Goal: Check status: Check status

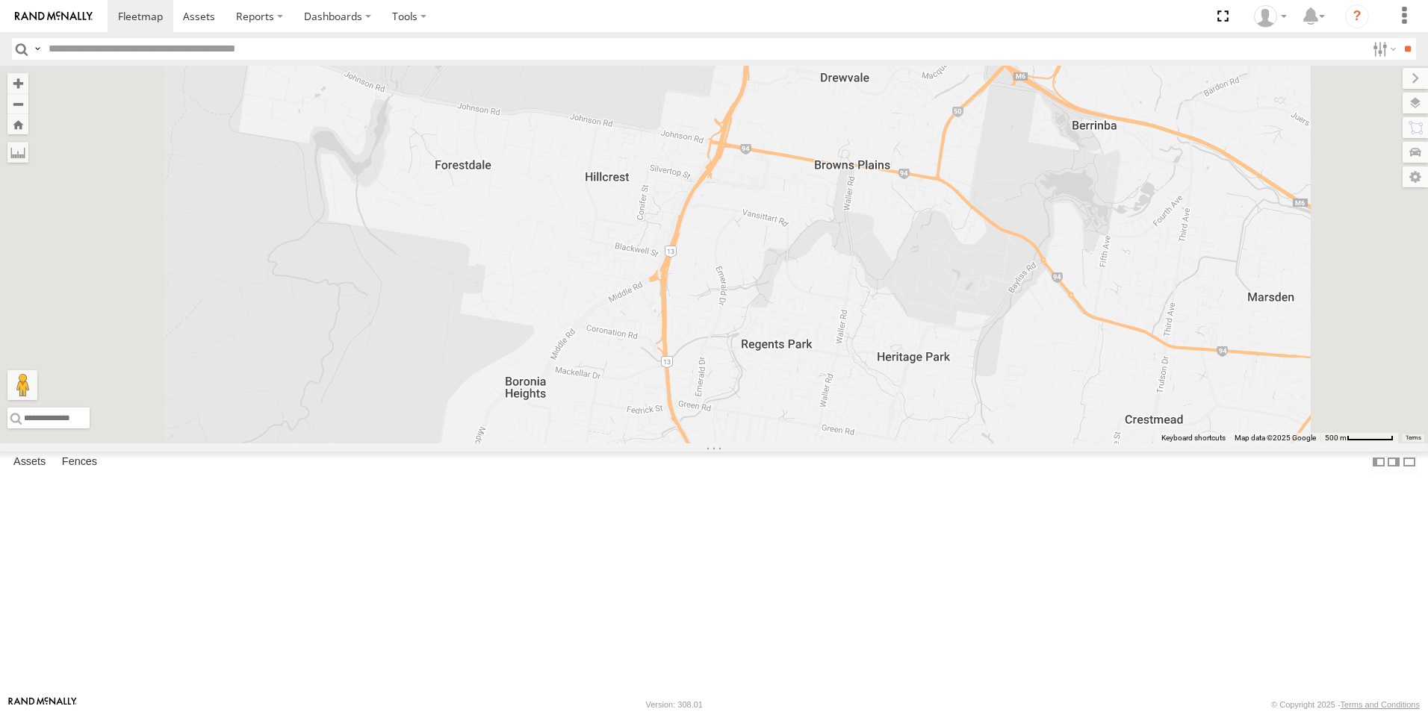
click at [0, 0] on div "All Assets" at bounding box center [0, 0] width 0 height 0
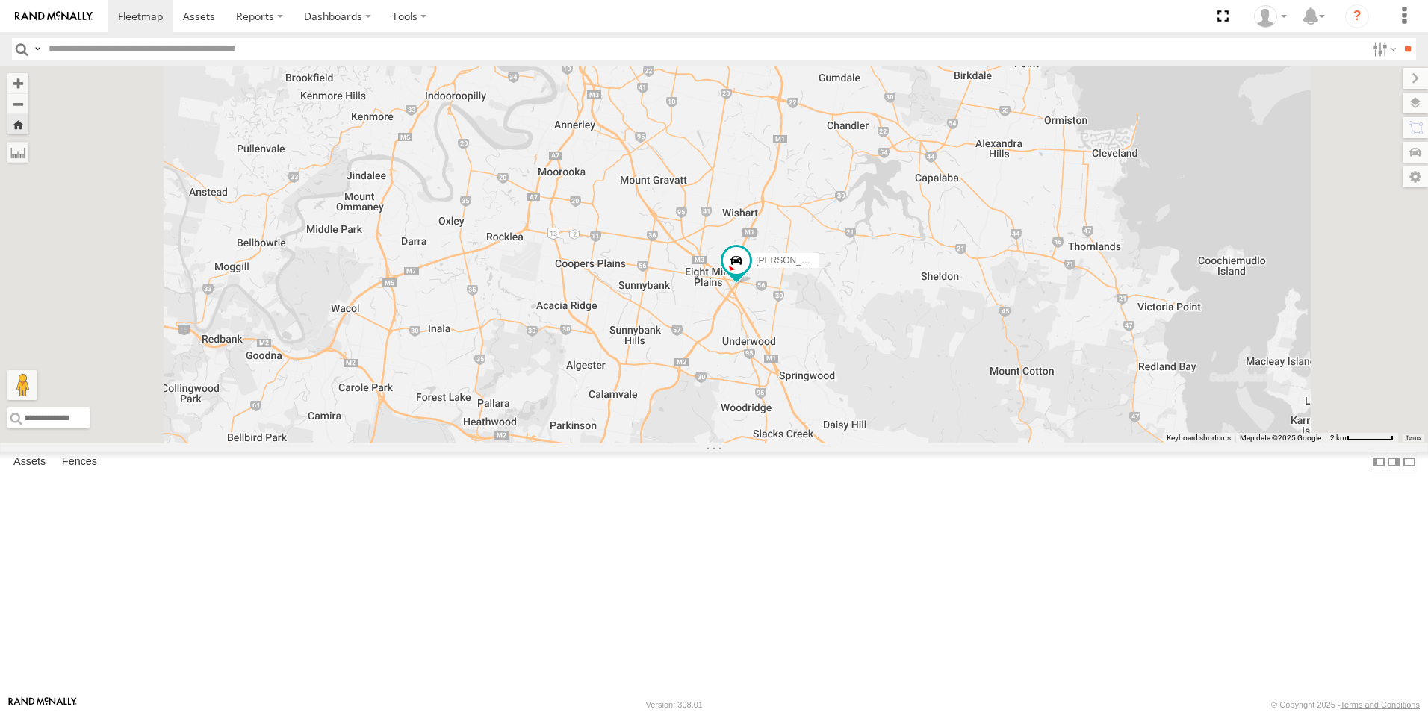
drag, startPoint x: 1014, startPoint y: 532, endPoint x: 954, endPoint y: 505, distance: 66.2
click at [1014, 444] on div "[PERSON_NAME]" at bounding box center [714, 255] width 1428 height 378
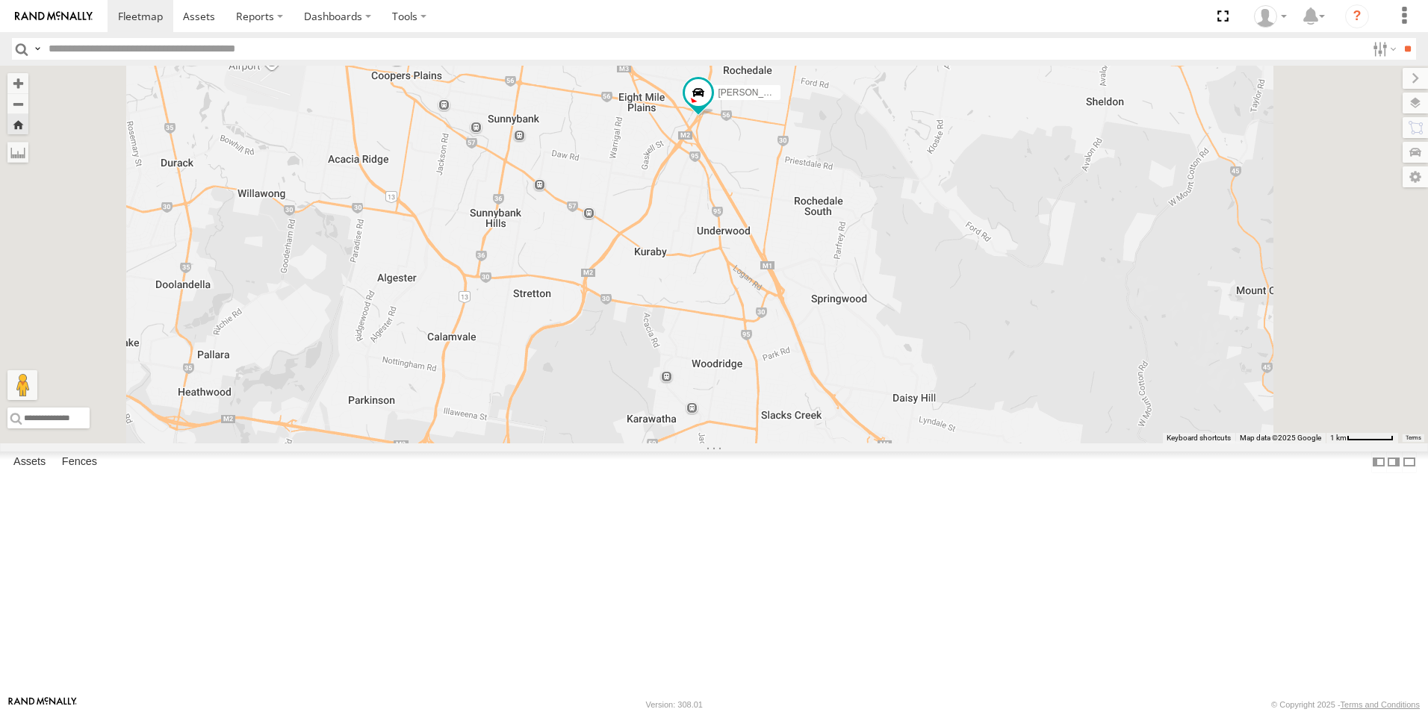
drag, startPoint x: 910, startPoint y: 454, endPoint x: 894, endPoint y: 421, distance: 36.4
click at [894, 421] on div "[PERSON_NAME]" at bounding box center [714, 255] width 1428 height 378
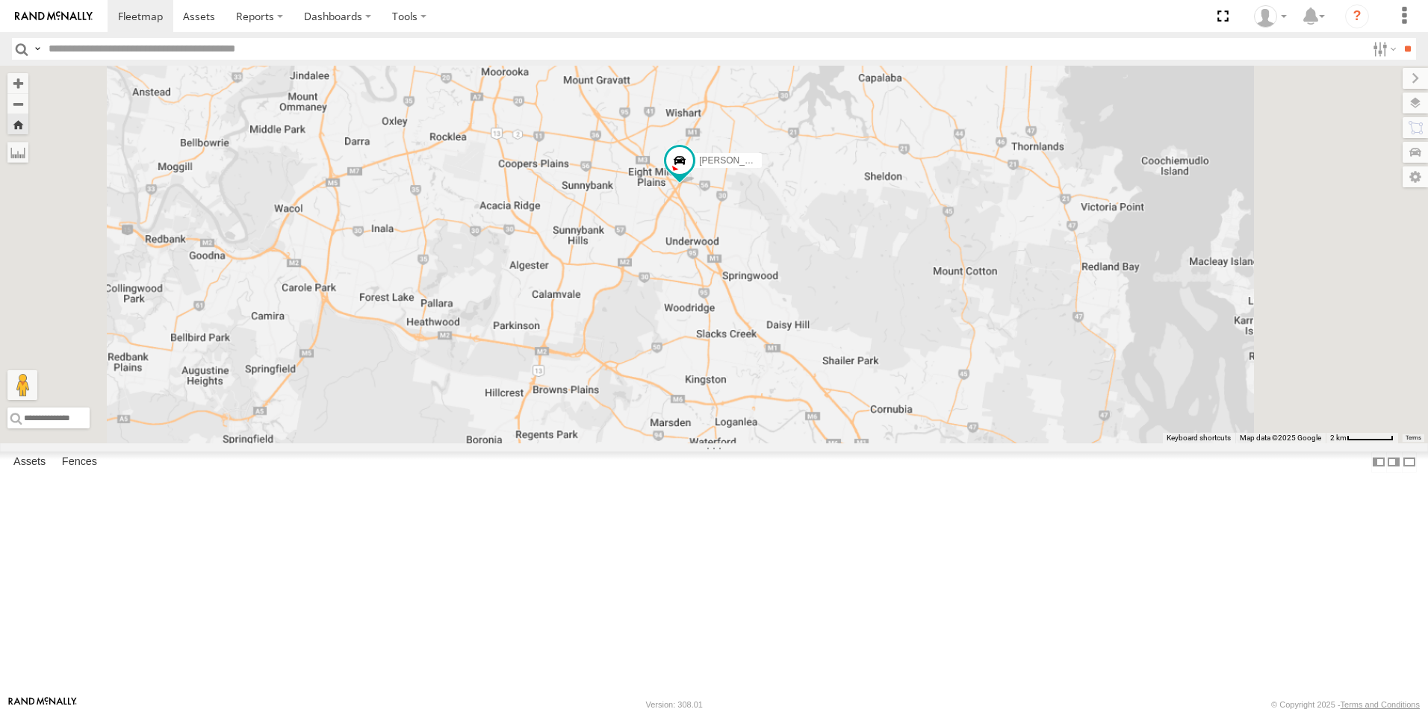
drag, startPoint x: 777, startPoint y: 239, endPoint x: 739, endPoint y: 174, distance: 75.7
click at [739, 174] on div "[PERSON_NAME]" at bounding box center [714, 255] width 1428 height 378
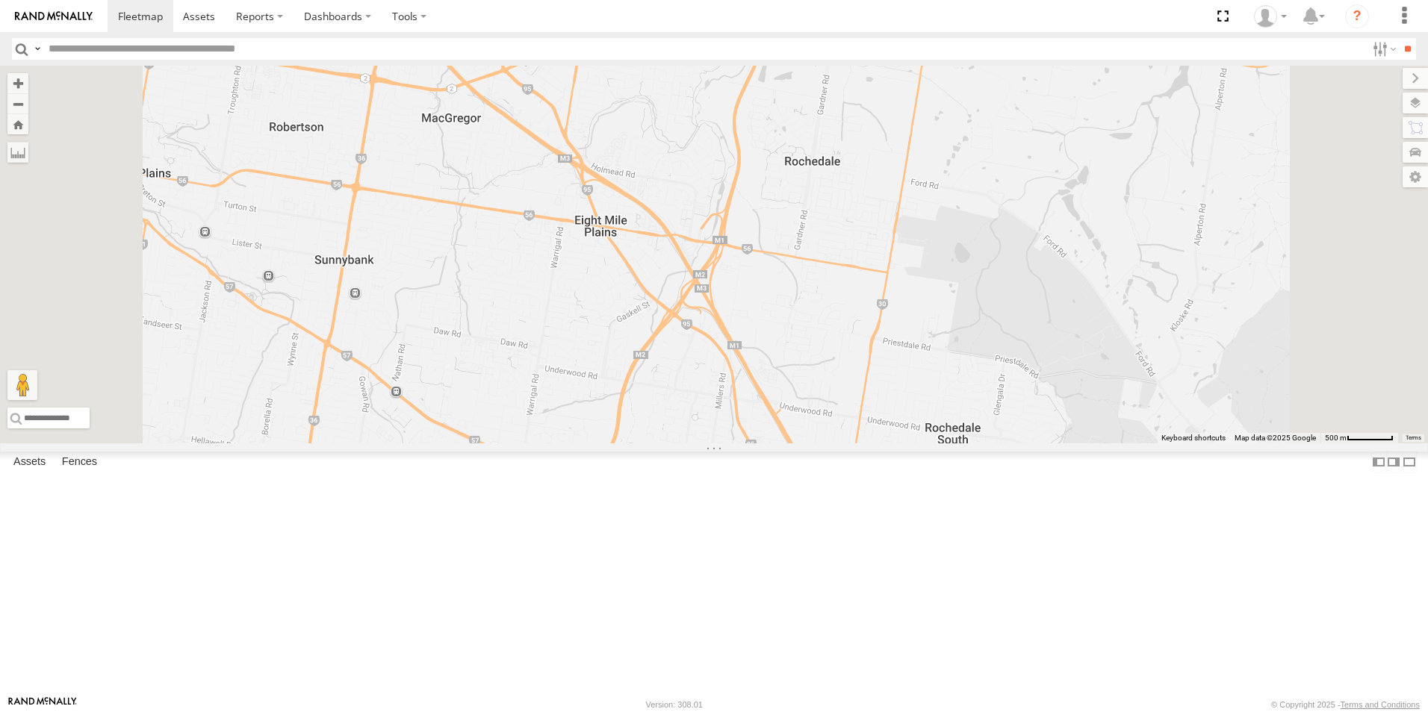
click at [0, 0] on div "[PERSON_NAME]" at bounding box center [0, 0] width 0 height 0
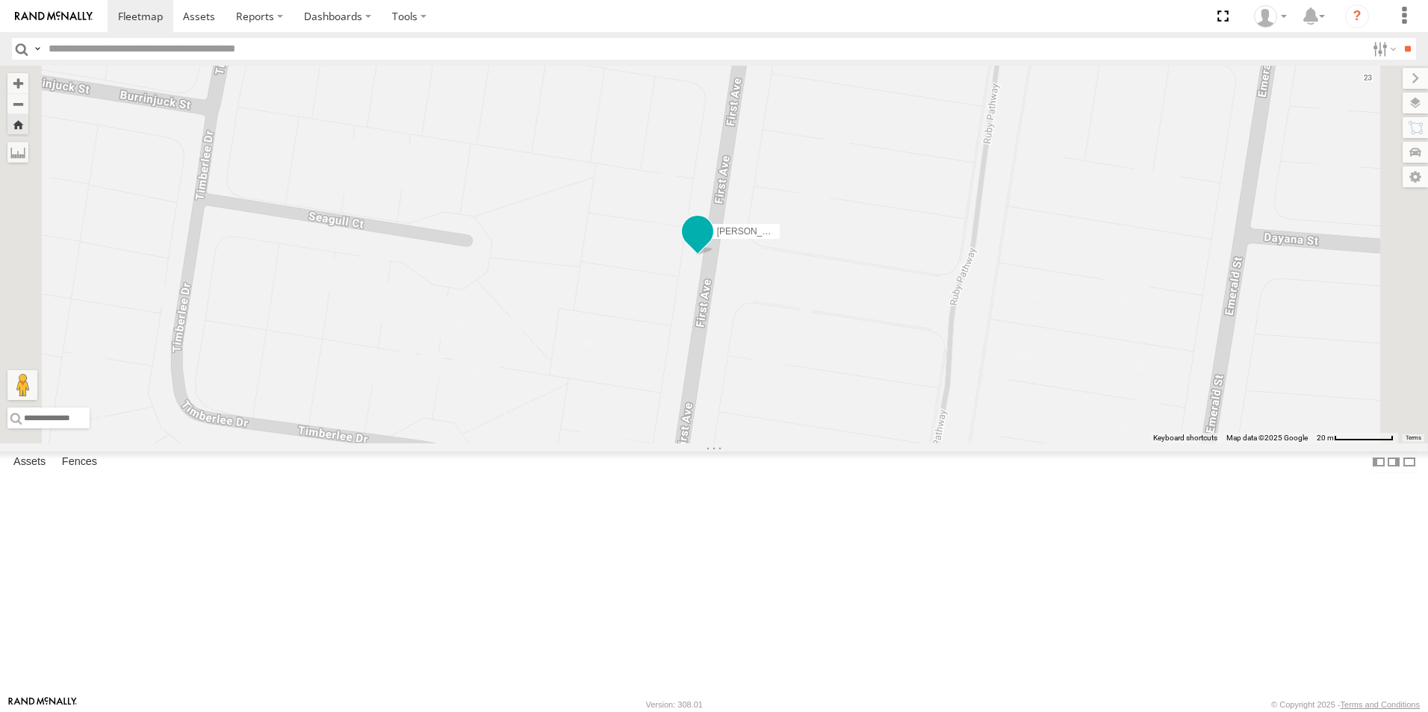
click at [711, 245] on span at bounding box center [697, 231] width 27 height 27
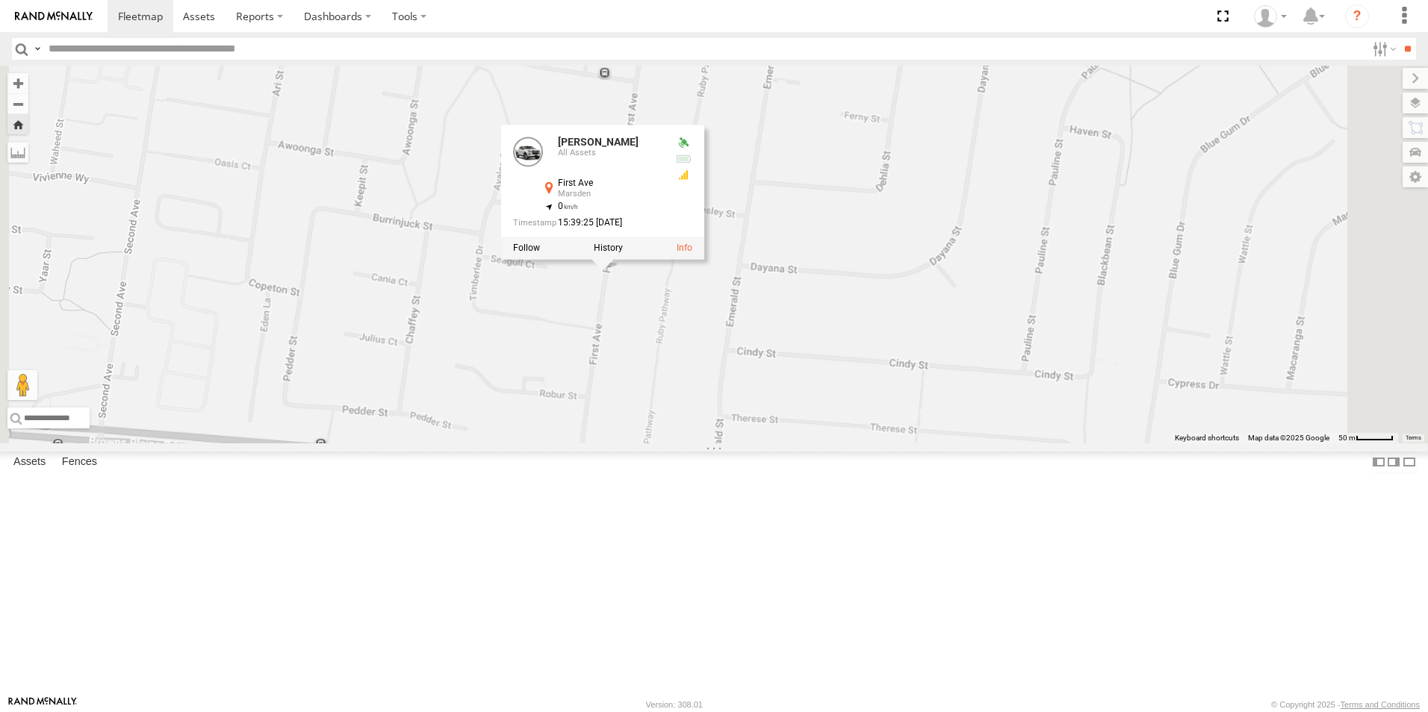
drag, startPoint x: 974, startPoint y: 390, endPoint x: 972, endPoint y: 445, distance: 55.3
click at [972, 444] on div "[PERSON_NAME] [PERSON_NAME] All Assets First Ave Marsden -27.67914 , 153.10027 …" at bounding box center [714, 255] width 1428 height 378
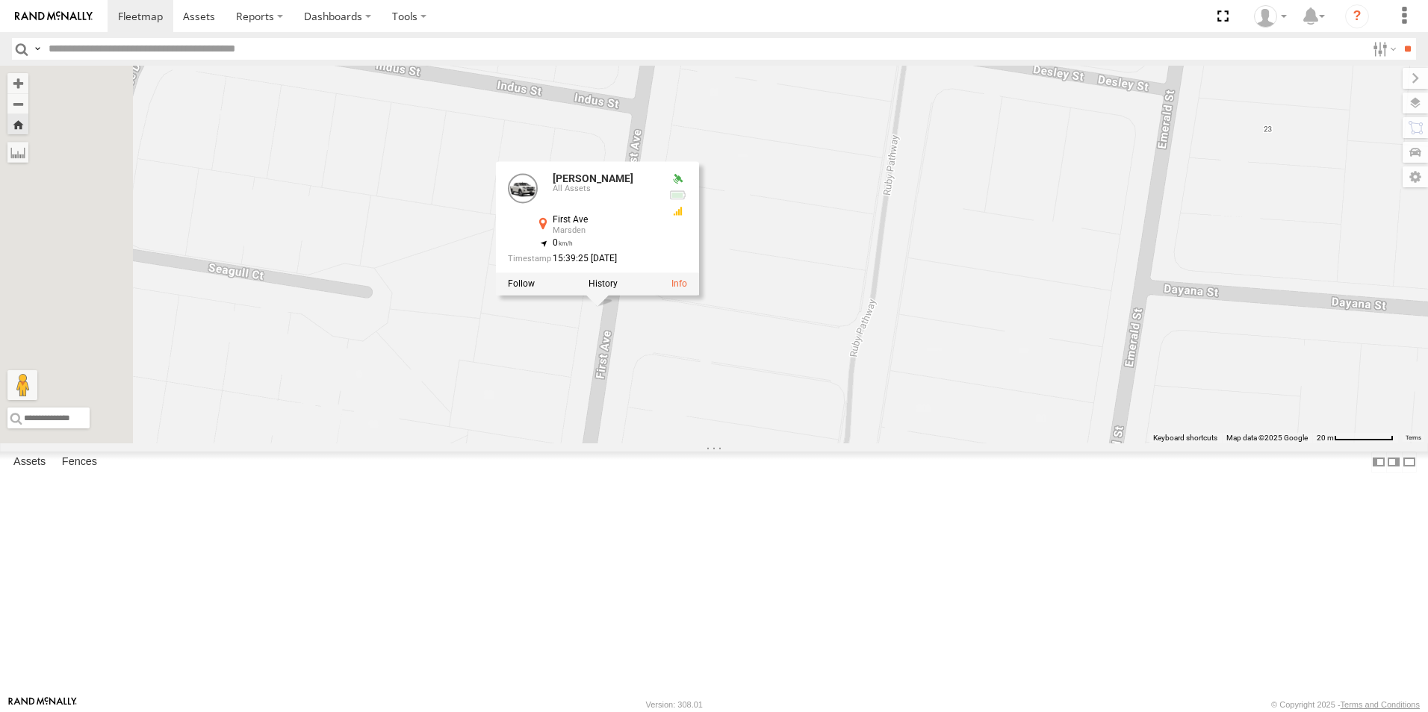
drag, startPoint x: 729, startPoint y: 402, endPoint x: 966, endPoint y: 375, distance: 239.1
click at [966, 375] on div "[PERSON_NAME] [PERSON_NAME] All Assets First Ave Marsden -27.67914 , 153.10027 …" at bounding box center [714, 255] width 1428 height 378
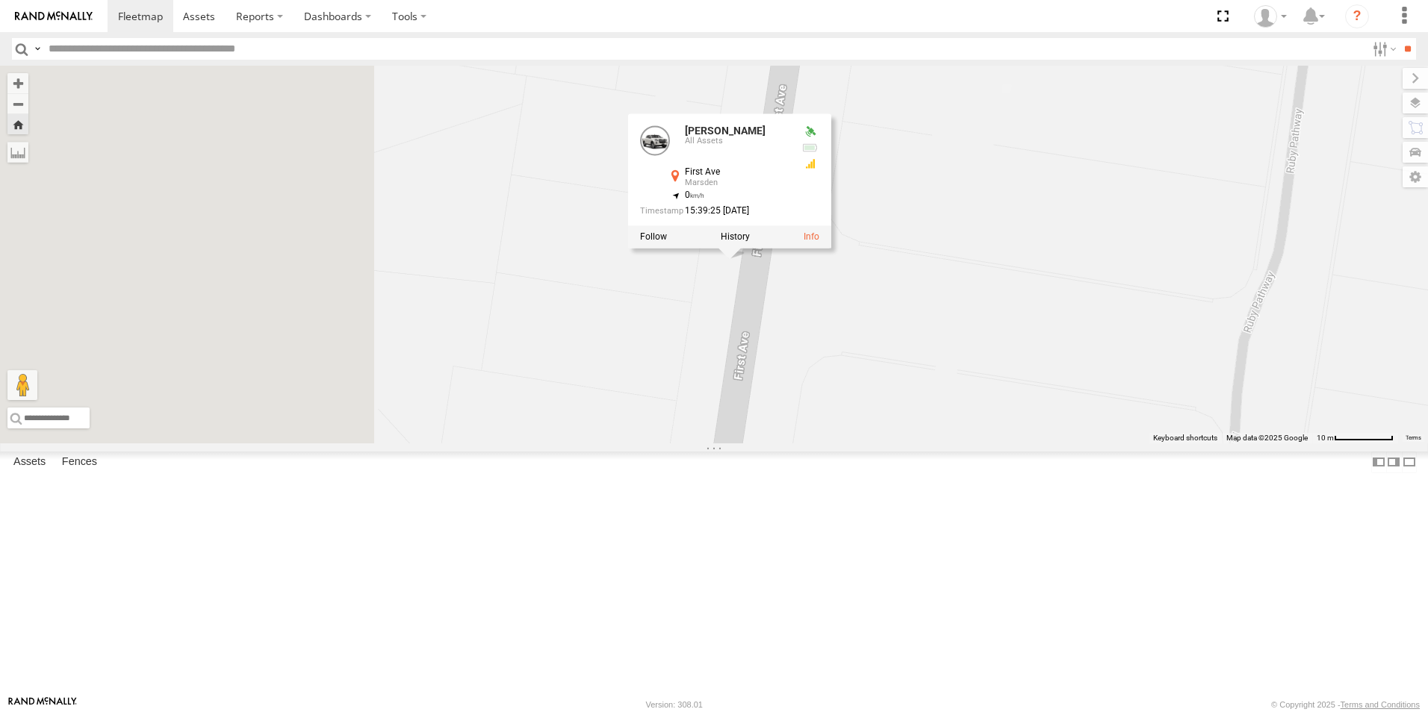
drag, startPoint x: 942, startPoint y: 373, endPoint x: 1135, endPoint y: 314, distance: 202.2
click at [1135, 314] on div "[PERSON_NAME] [PERSON_NAME] All Assets First Ave Marsden -27.67914 , 153.10027 …" at bounding box center [714, 255] width 1428 height 378
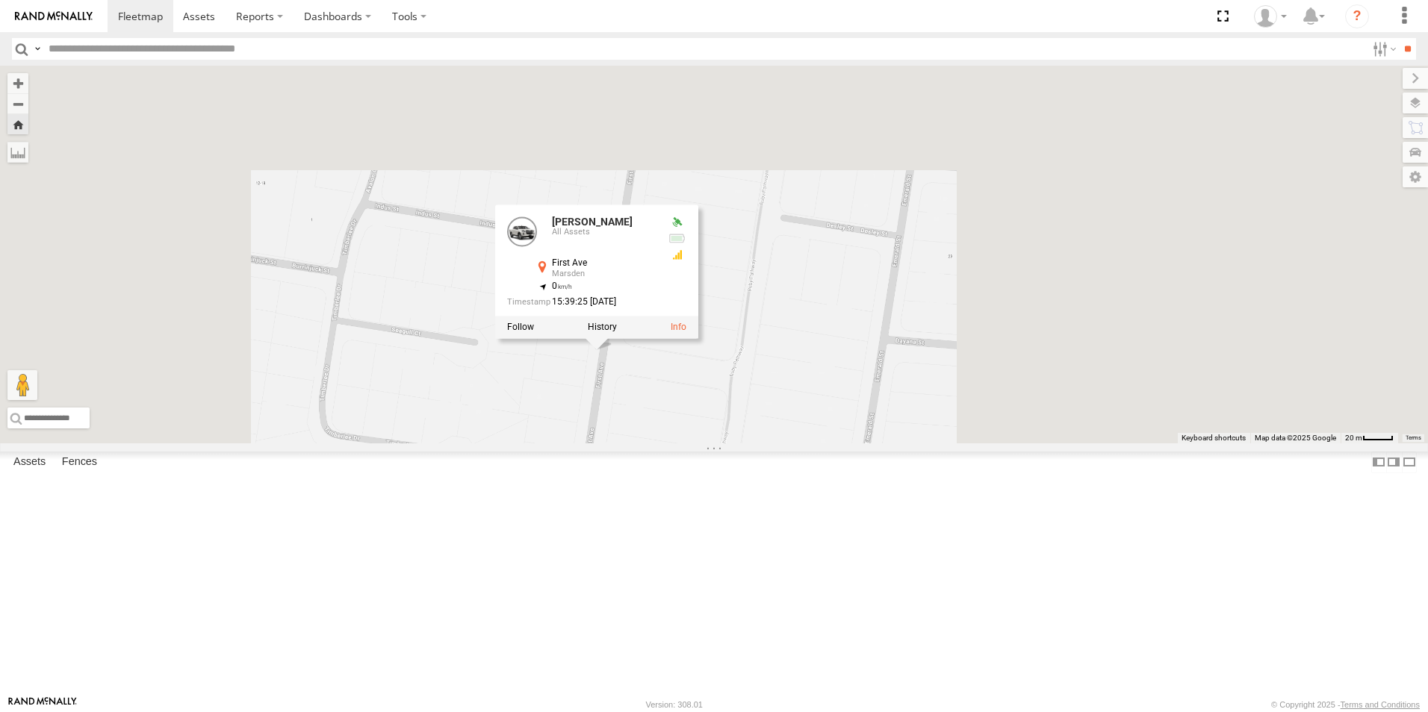
drag, startPoint x: 956, startPoint y: 471, endPoint x: 917, endPoint y: 533, distance: 73.1
click at [925, 444] on div "[PERSON_NAME] [PERSON_NAME] All Assets First Ave Marsden -27.67914 , 153.10027 …" at bounding box center [714, 255] width 1428 height 378
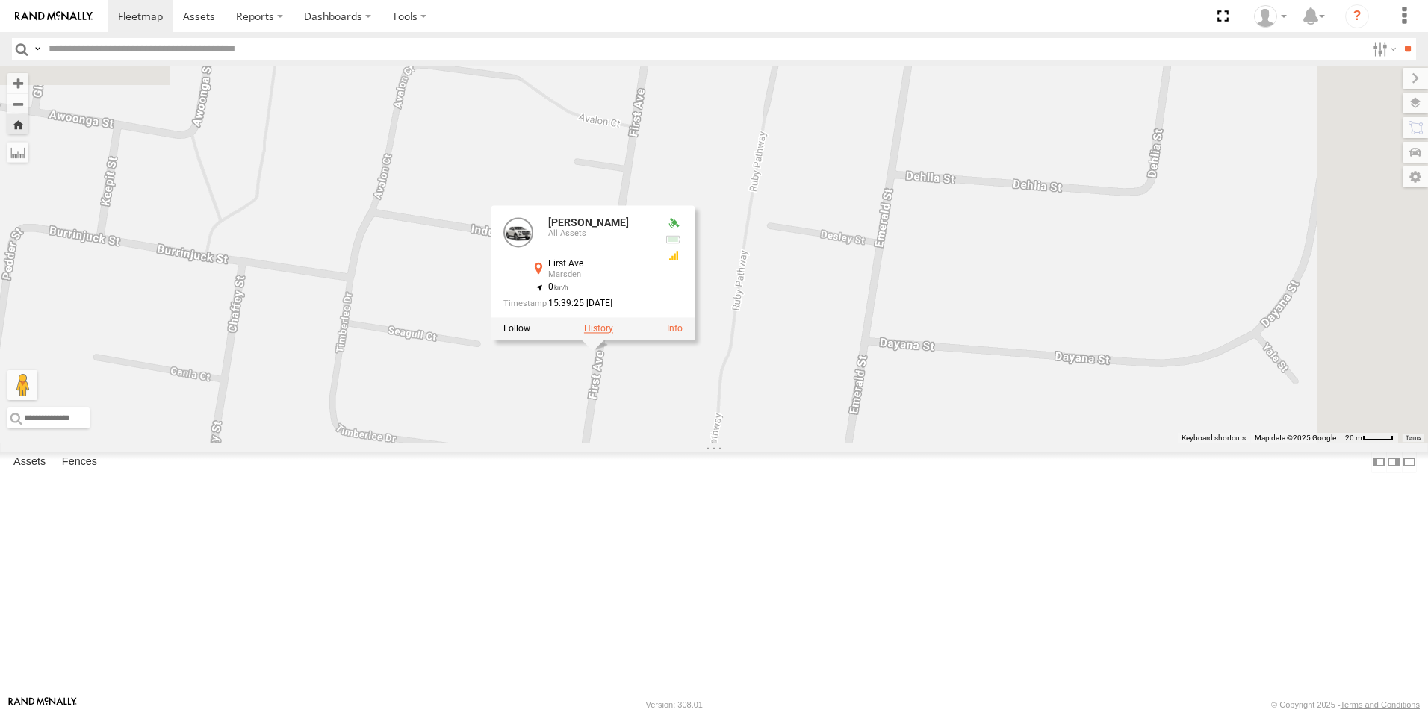
click at [613, 335] on label at bounding box center [598, 329] width 29 height 10
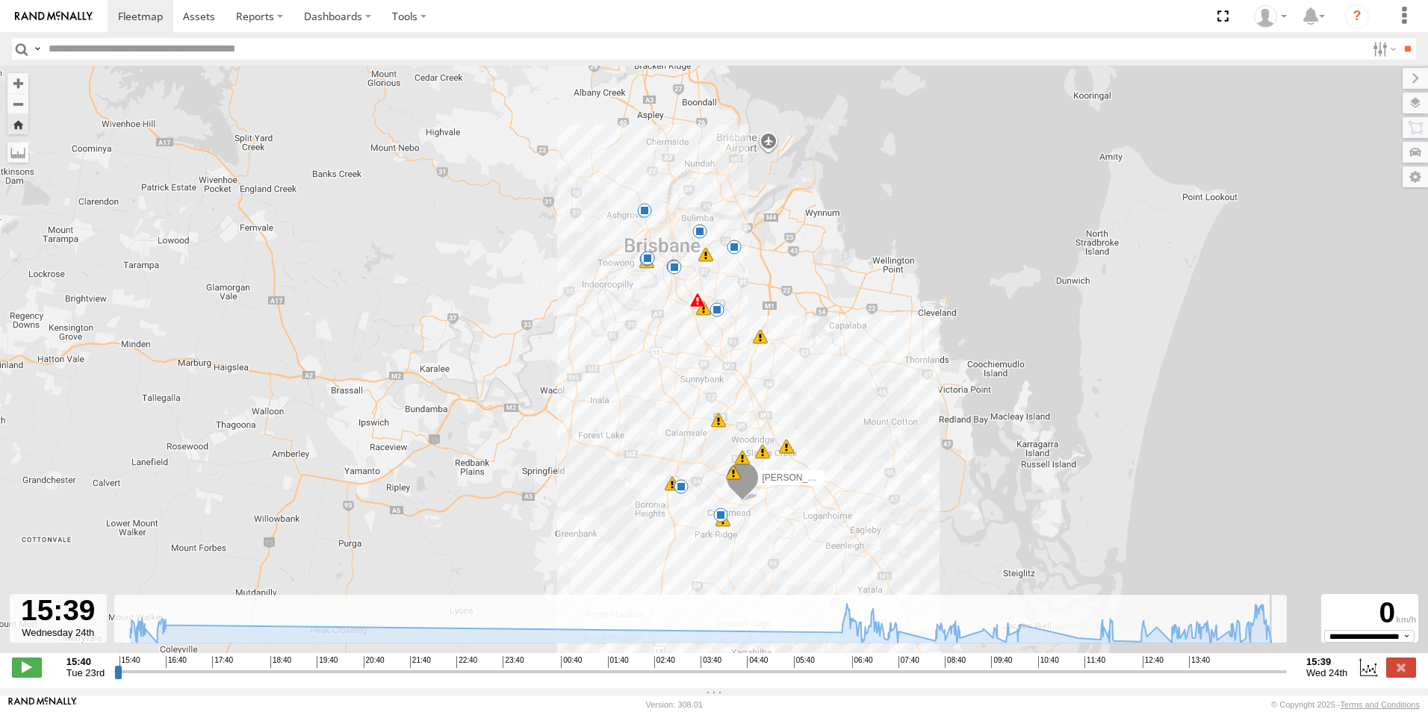
drag, startPoint x: 1284, startPoint y: 680, endPoint x: 1302, endPoint y: 682, distance: 18.0
type input "**********"
click at [1287, 679] on input "range" at bounding box center [700, 672] width 1172 height 14
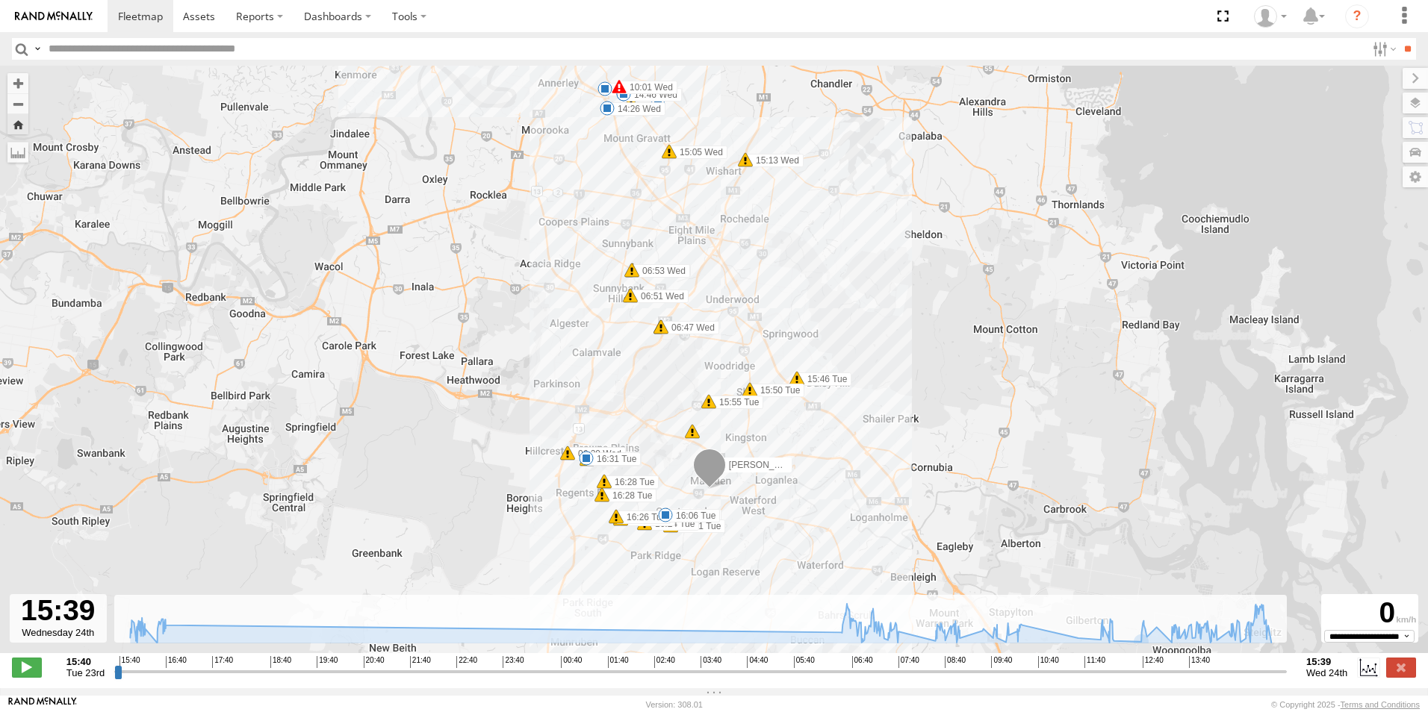
drag, startPoint x: 718, startPoint y: 486, endPoint x: 776, endPoint y: 486, distance: 58.2
click at [776, 486] on div "[PERSON_NAME] 15:46 Tue 15:50 Tue 15:55 Tue 16:06 Tue 16:31 Tue 06:39 Wed 07:30…" at bounding box center [714, 367] width 1428 height 603
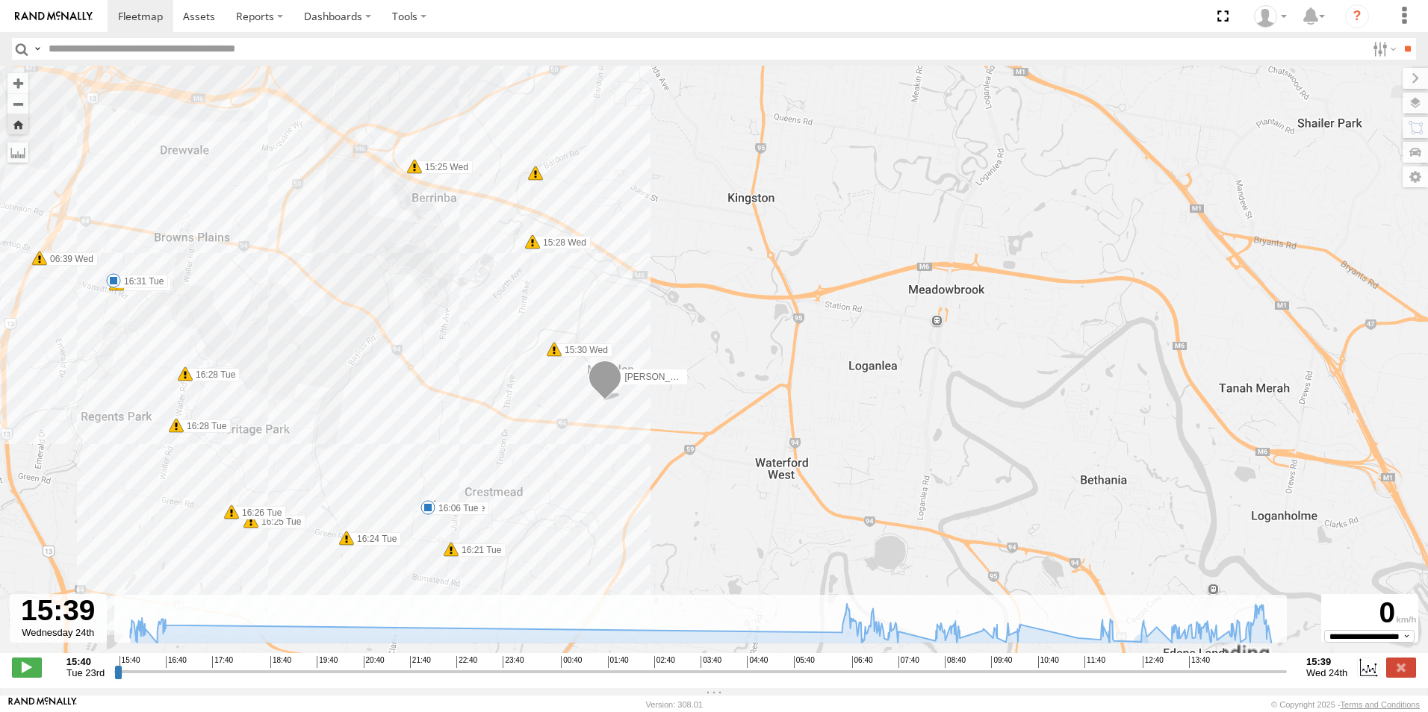
drag, startPoint x: 703, startPoint y: 446, endPoint x: 827, endPoint y: 303, distance: 189.5
click at [827, 303] on div "[PERSON_NAME] 15:46 Tue 15:50 Tue 15:55 Tue 16:06 Tue 16:31 Tue 06:39 Wed 07:30…" at bounding box center [714, 367] width 1428 height 603
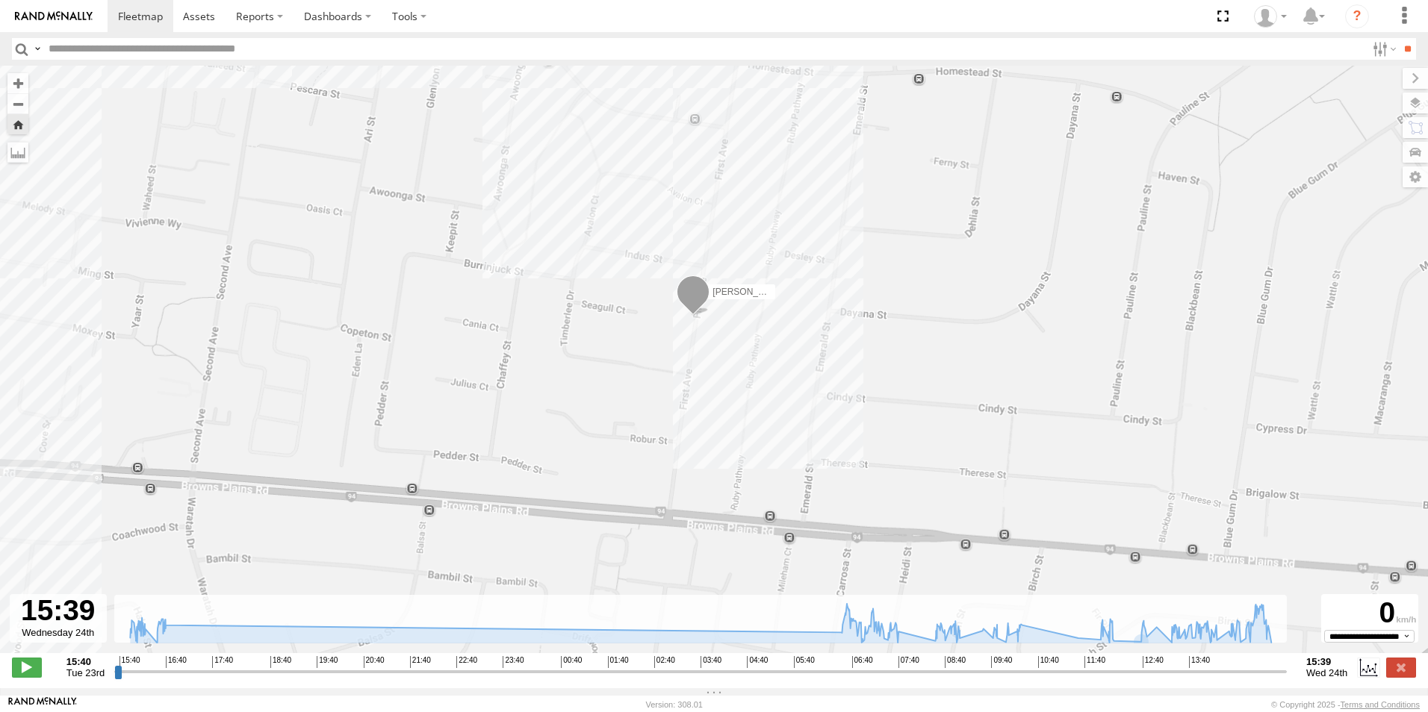
drag, startPoint x: 592, startPoint y: 276, endPoint x: 591, endPoint y: 261, distance: 15.0
click at [584, 260] on div "[PERSON_NAME] 15:46 Tue 15:50 Tue 15:55 Tue 16:06 Tue 16:31 Tue 06:39 Wed 07:30…" at bounding box center [714, 367] width 1428 height 603
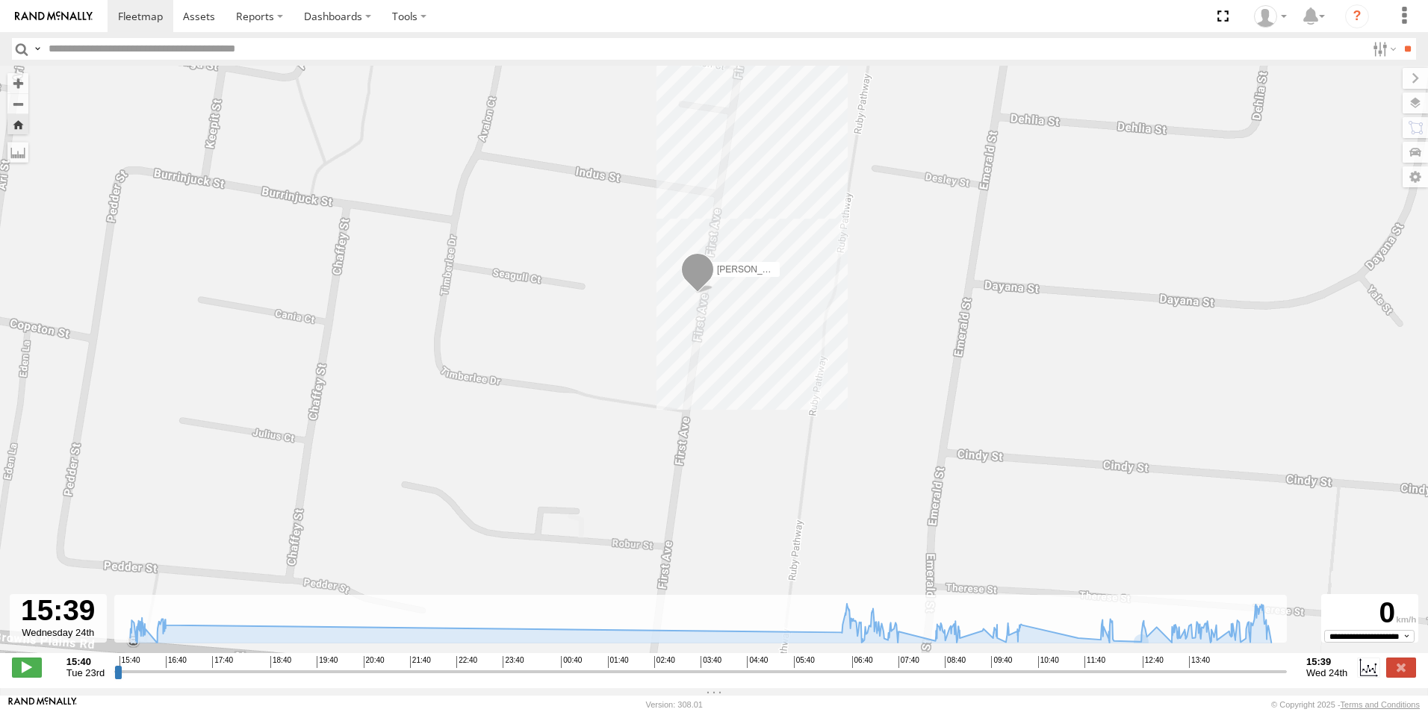
drag, startPoint x: 650, startPoint y: 272, endPoint x: 682, endPoint y: 355, distance: 88.9
click at [682, 358] on div "[PERSON_NAME] 15:46 Tue 15:50 Tue 15:55 Tue 16:06 Tue 16:31 Tue 06:39 Wed 07:30…" at bounding box center [714, 367] width 1428 height 603
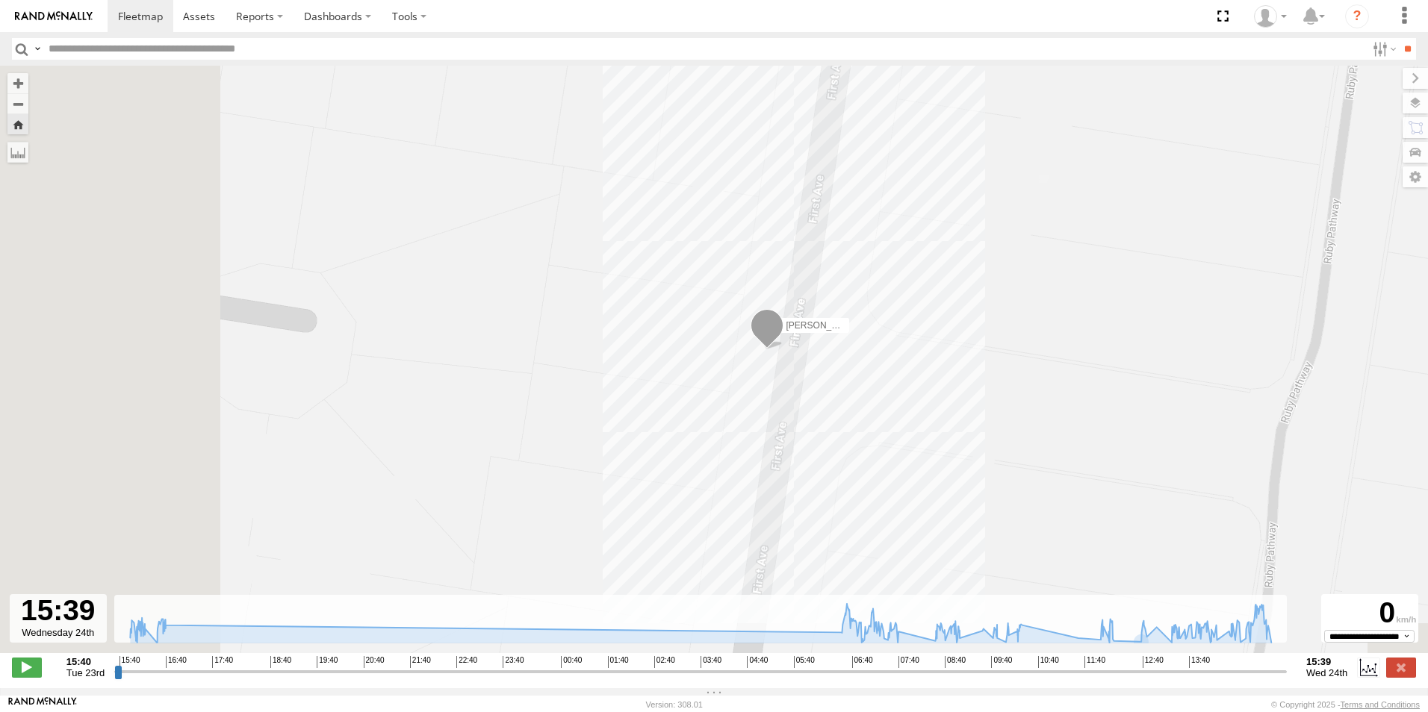
drag, startPoint x: 741, startPoint y: 385, endPoint x: 982, endPoint y: 280, distance: 263.2
click at [982, 280] on div "[PERSON_NAME] 15:46 Tue 15:50 Tue 15:55 Tue 16:06 Tue 16:31 Tue 06:39 Wed 07:30…" at bounding box center [714, 367] width 1428 height 603
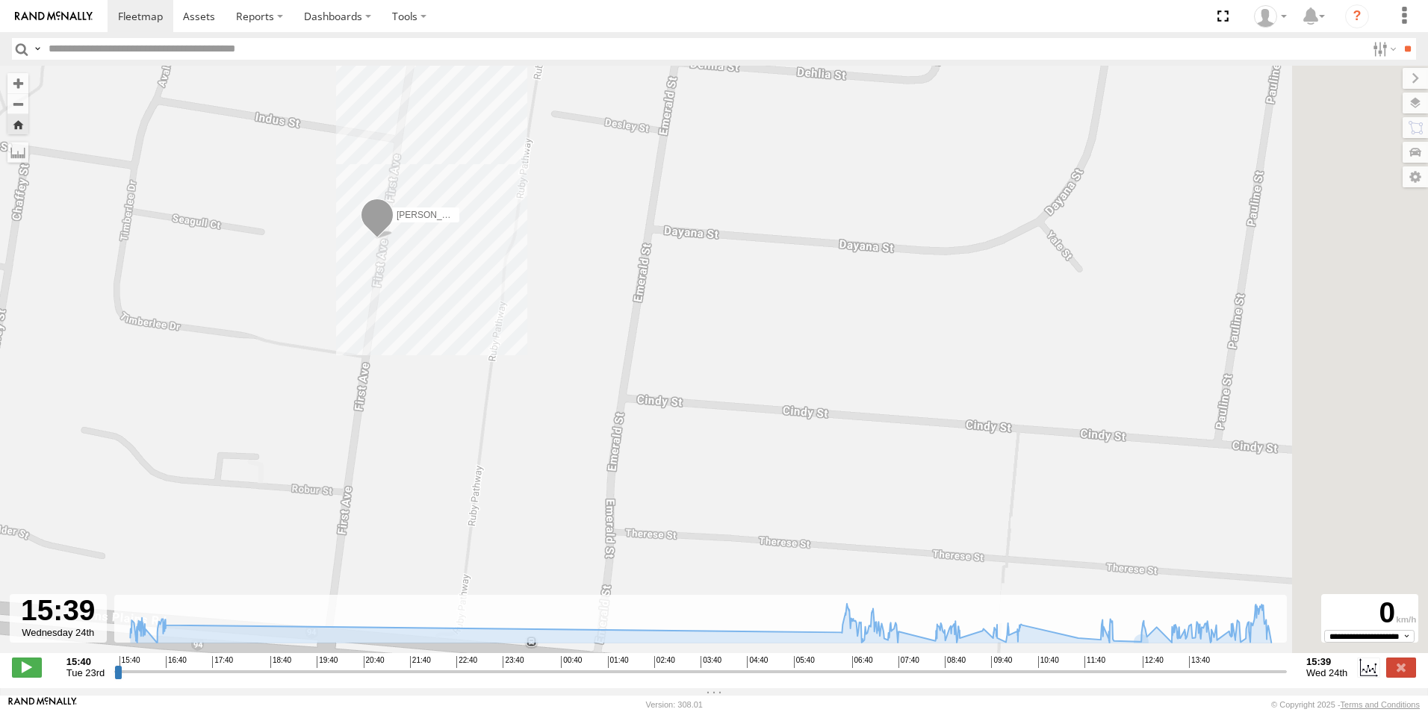
click at [84, 19] on img at bounding box center [54, 16] width 78 height 10
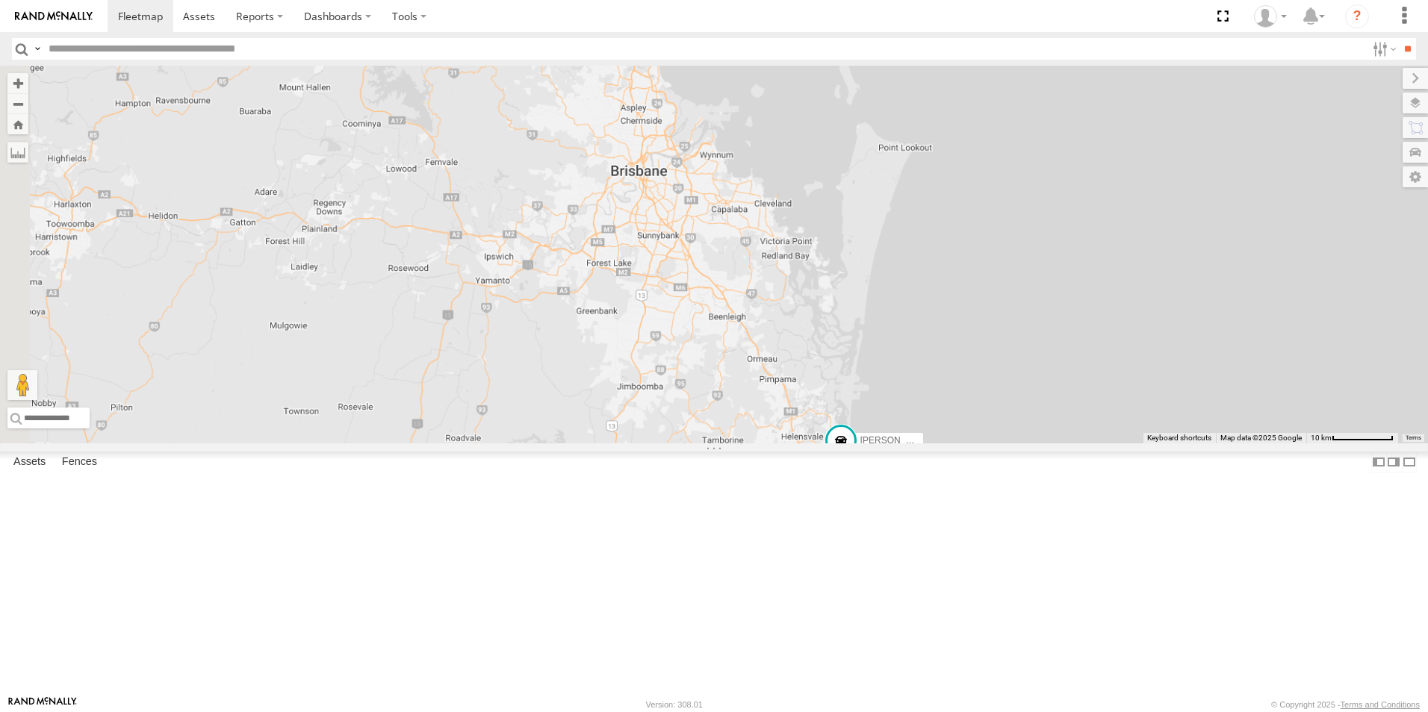
drag, startPoint x: 969, startPoint y: 267, endPoint x: 1095, endPoint y: 450, distance: 222.7
click at [1095, 444] on div "[PERSON_NAME] - 842JY2" at bounding box center [714, 255] width 1428 height 378
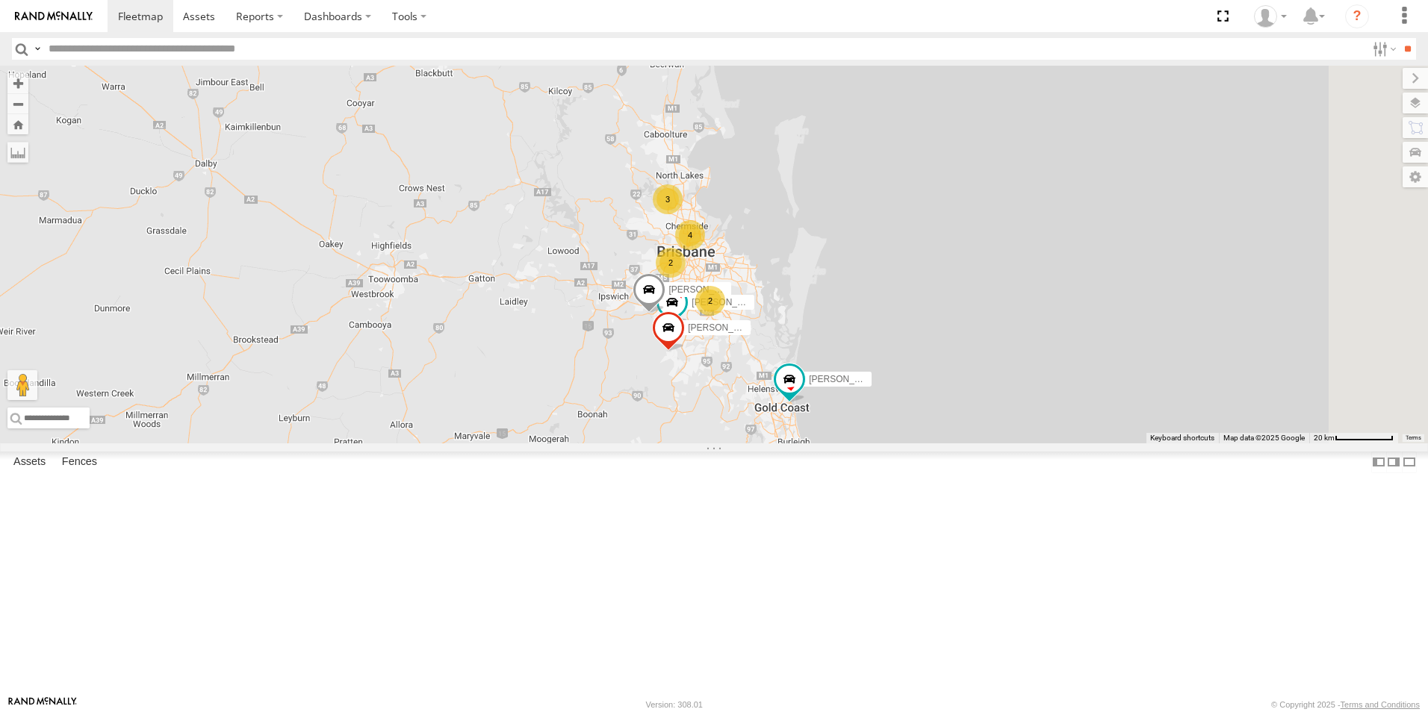
drag, startPoint x: 1085, startPoint y: 332, endPoint x: 1017, endPoint y: 355, distance: 71.6
click at [1017, 355] on div "Jace Seumanu - 842JY2 Mitchell B - Corolla Hatch Alex - 347FB3 Jesse 366JK9 - C…" at bounding box center [714, 255] width 1428 height 378
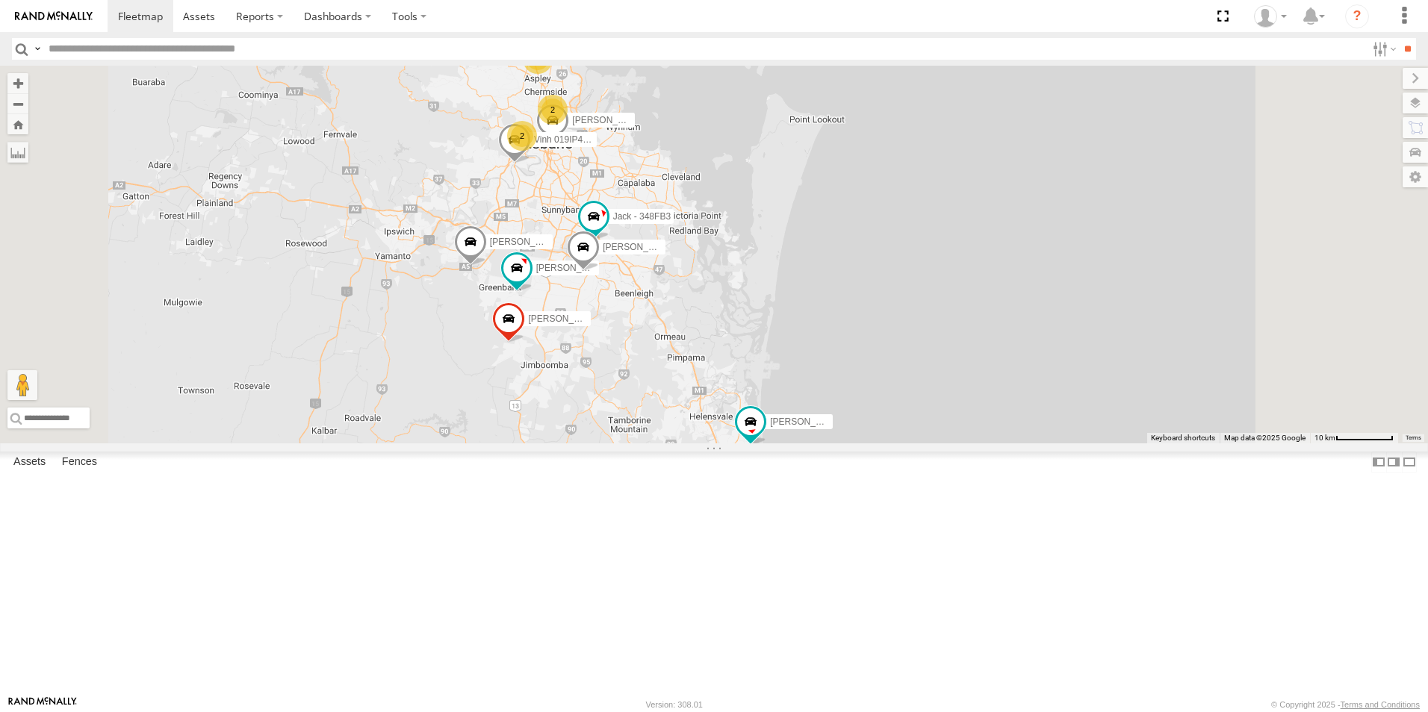
drag, startPoint x: 911, startPoint y: 342, endPoint x: 906, endPoint y: 270, distance: 71.9
click at [906, 270] on div "Jace Seumanu - 842JY2 Mitchell B - Corolla Hatch Alex - 347FB3 Jesse 366JK9 - C…" at bounding box center [714, 255] width 1428 height 378
click at [0, 0] on div "[PERSON_NAME]" at bounding box center [0, 0] width 0 height 0
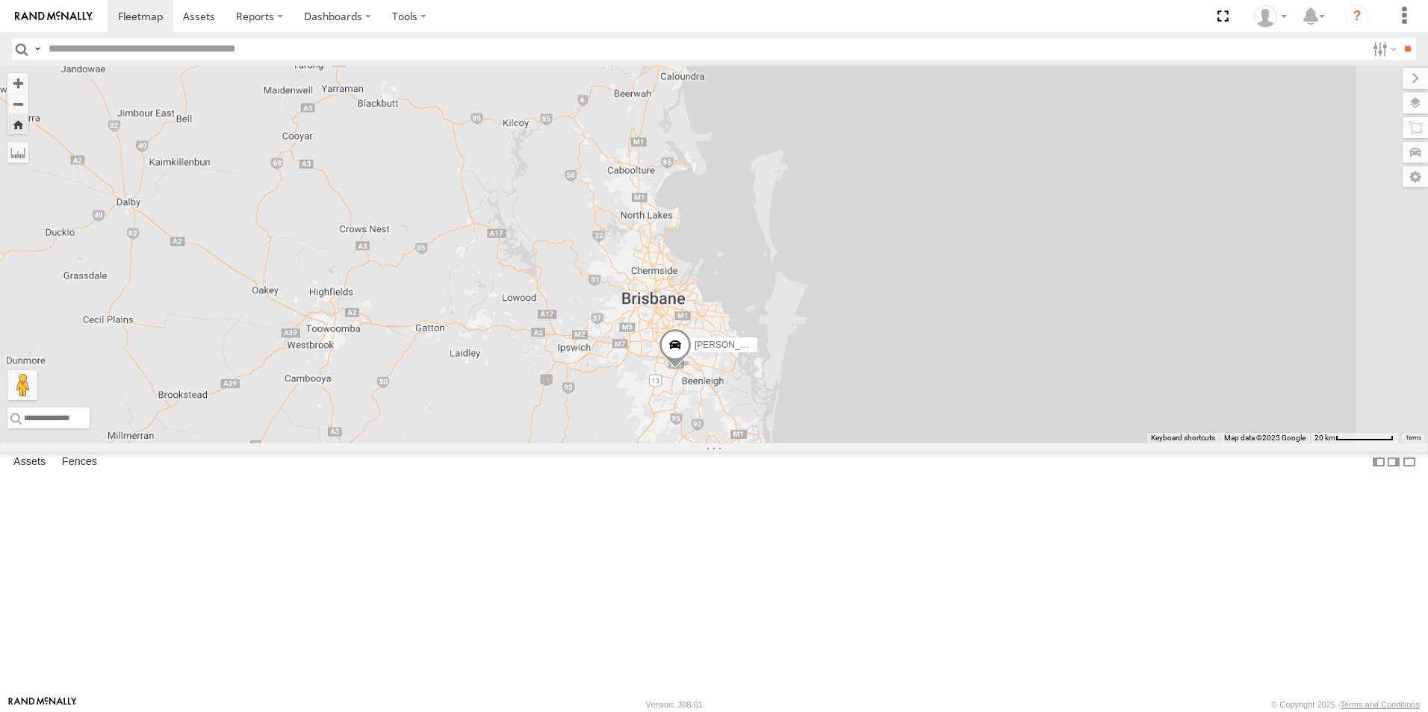
drag, startPoint x: 1178, startPoint y: 324, endPoint x: 965, endPoint y: 448, distance: 246.3
click at [965, 444] on div "[PERSON_NAME]" at bounding box center [714, 255] width 1428 height 378
